Goal: Information Seeking & Learning: Learn about a topic

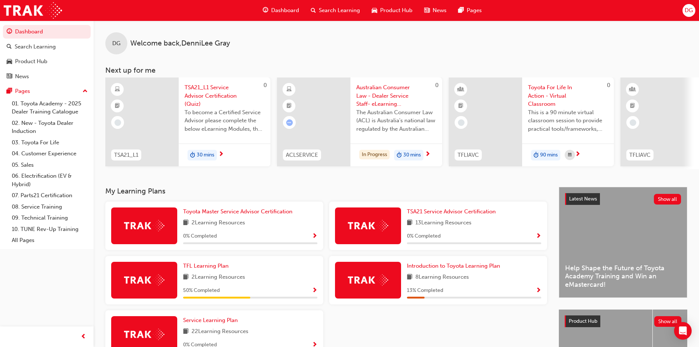
click at [327, 12] on span "Search Learning" at bounding box center [339, 10] width 41 height 8
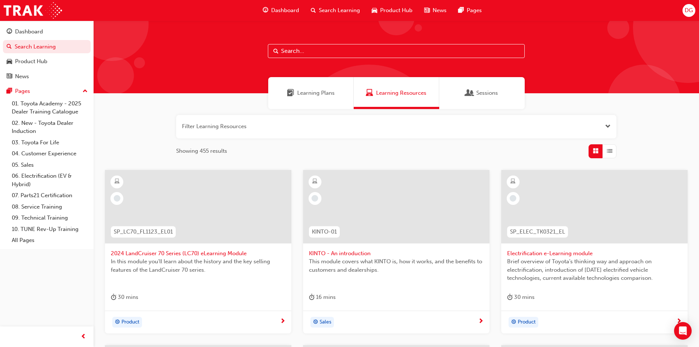
click at [289, 49] on input "text" at bounding box center [396, 51] width 257 height 14
type input "acl"
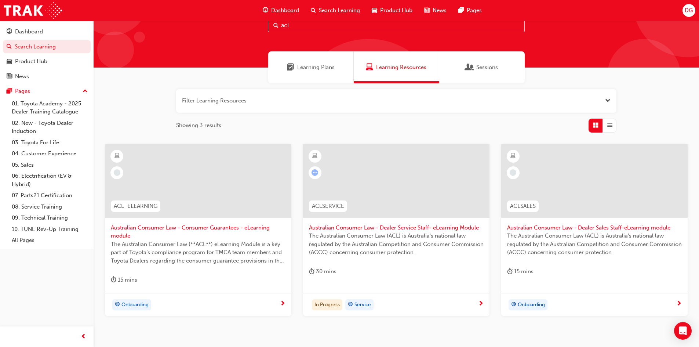
scroll to position [37, 0]
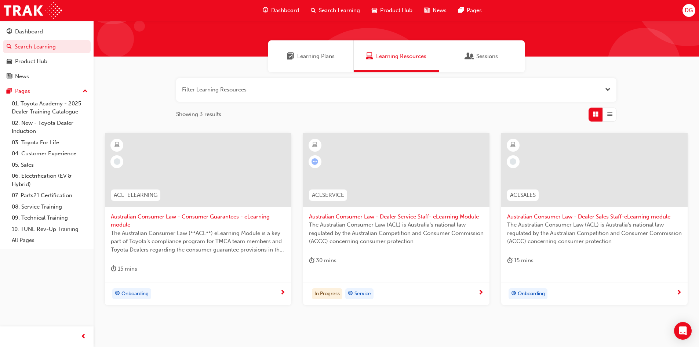
click at [387, 202] on div at bounding box center [396, 169] width 186 height 73
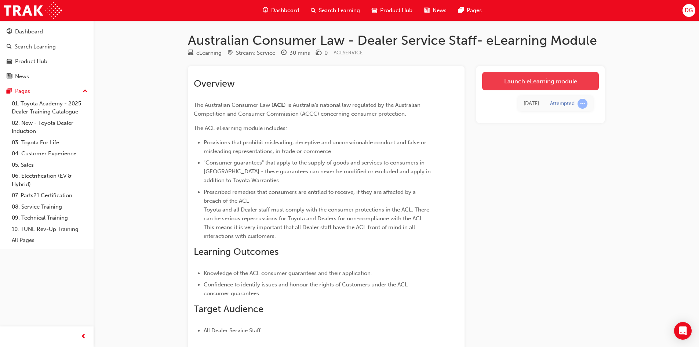
click at [488, 87] on link "Launch eLearning module" at bounding box center [540, 81] width 117 height 18
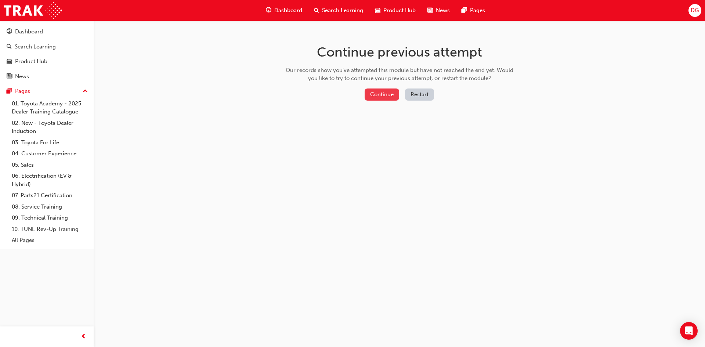
click at [383, 96] on button "Continue" at bounding box center [381, 94] width 35 height 12
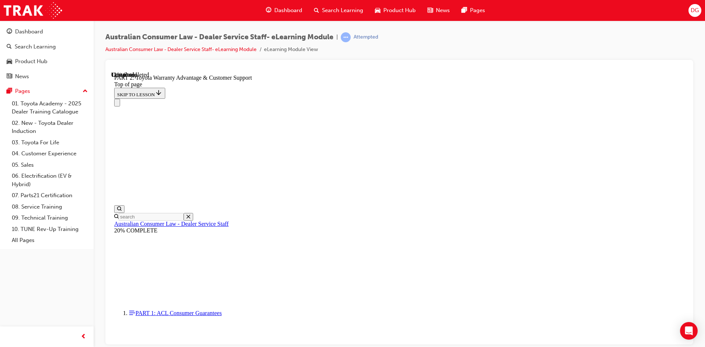
scroll to position [537, 0]
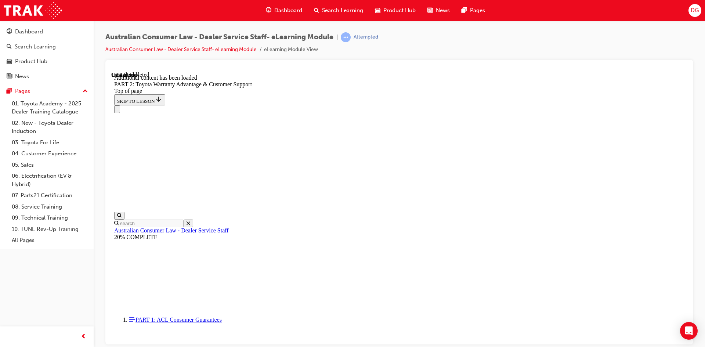
scroll to position [738, 0]
